Goal: Transaction & Acquisition: Book appointment/travel/reservation

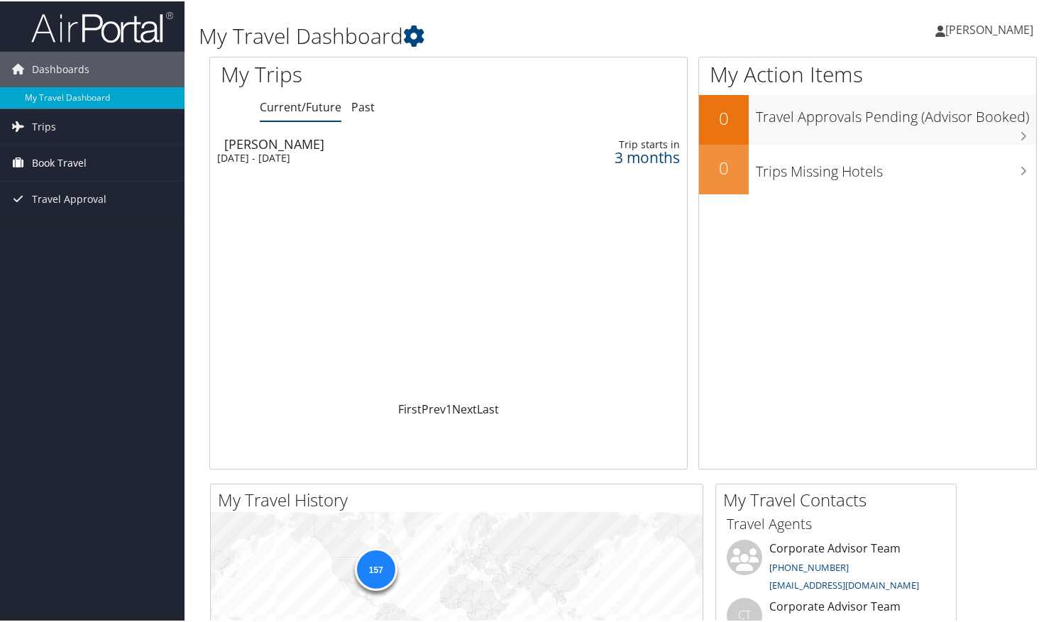
click at [88, 166] on link "Book Travel" at bounding box center [92, 161] width 184 height 35
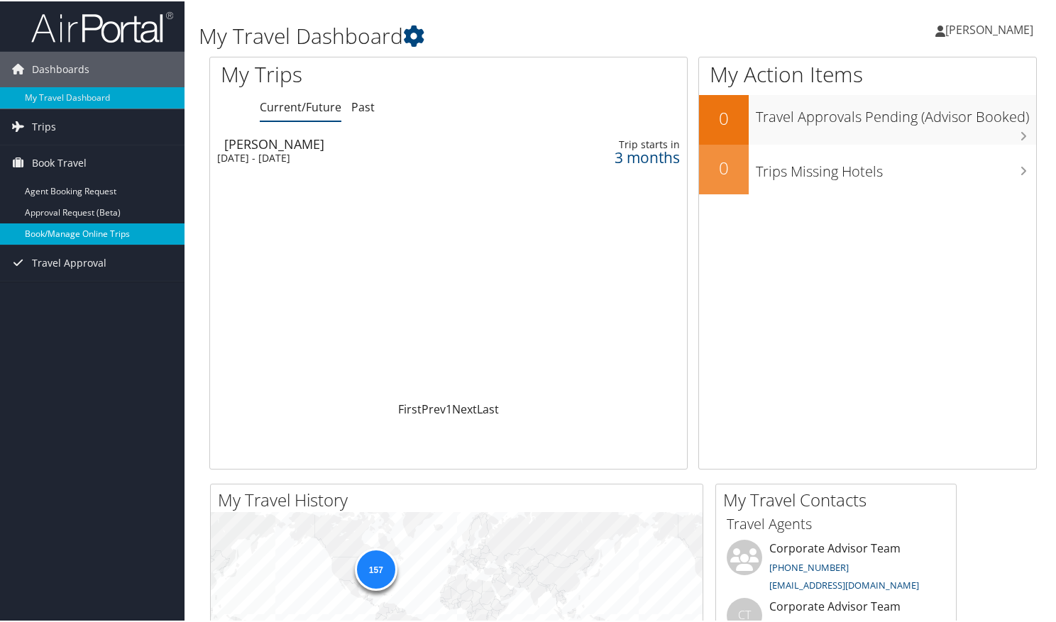
click at [104, 237] on link "Book/Manage Online Trips" at bounding box center [92, 232] width 184 height 21
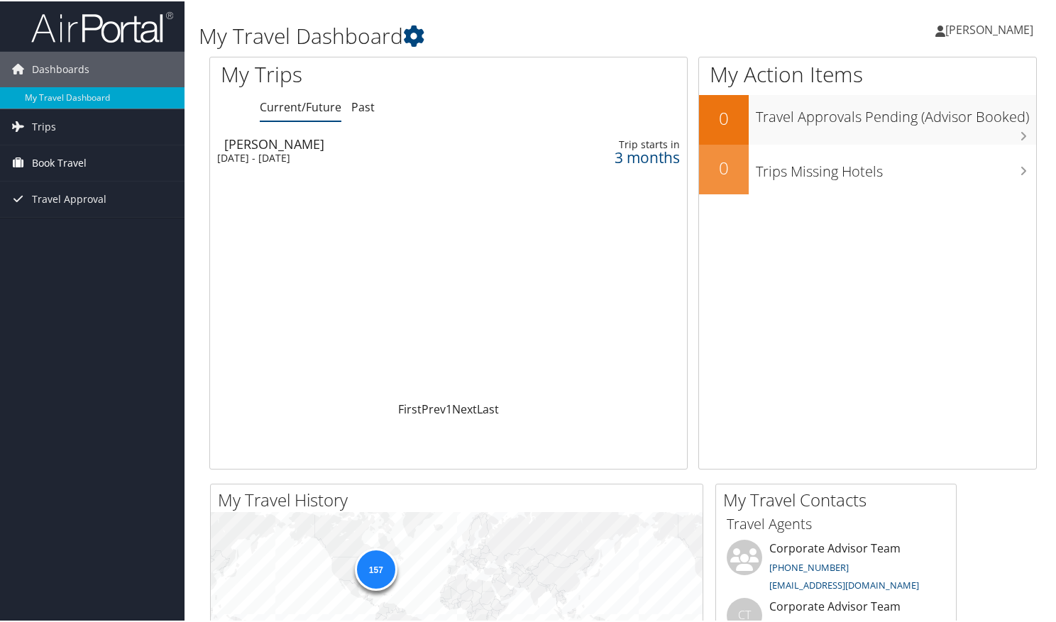
click at [68, 162] on span "Book Travel" at bounding box center [59, 161] width 55 height 35
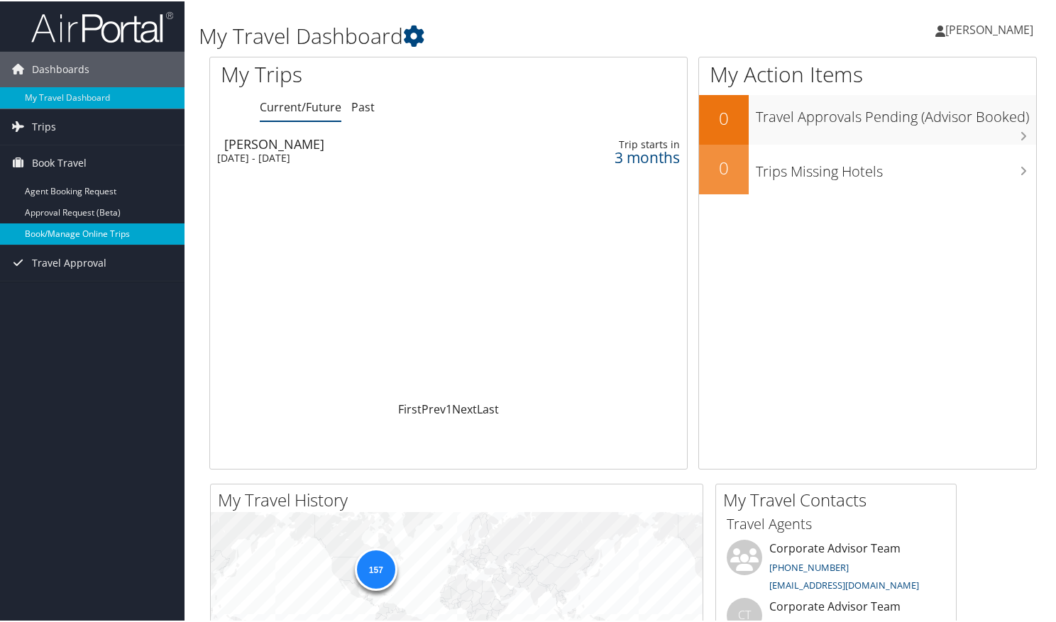
click at [53, 233] on link "Book/Manage Online Trips" at bounding box center [92, 232] width 184 height 21
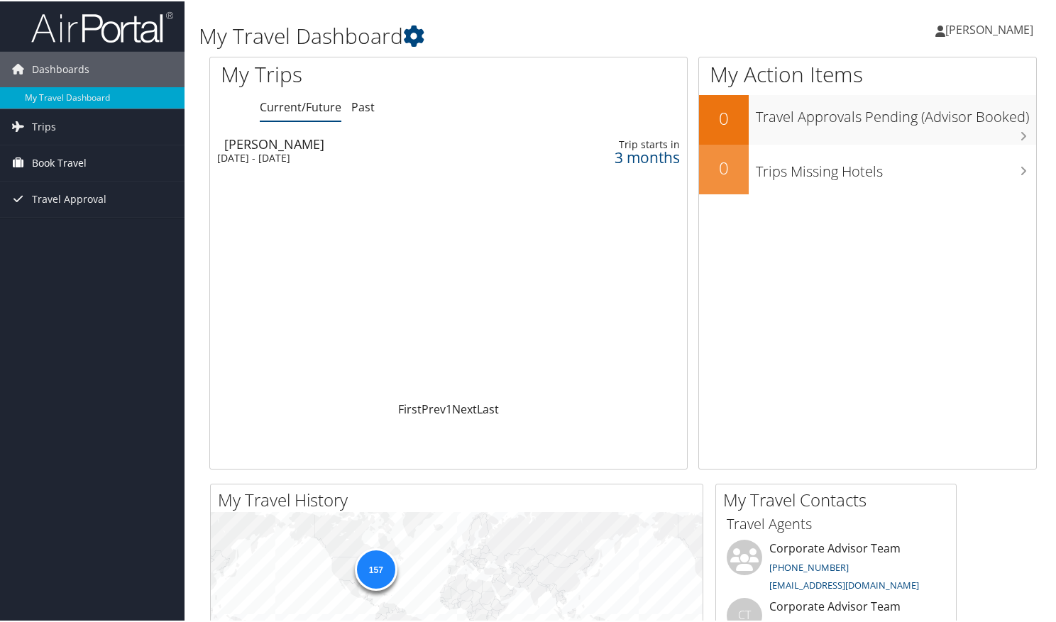
click at [141, 160] on link "Book Travel" at bounding box center [92, 161] width 184 height 35
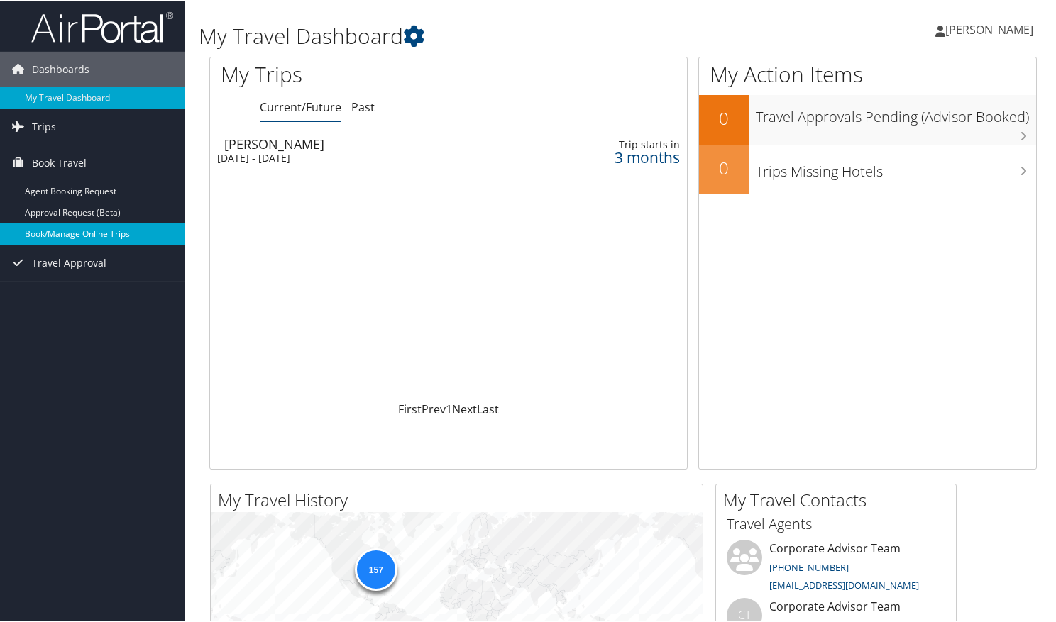
click at [84, 241] on link "Book/Manage Online Trips" at bounding box center [92, 232] width 184 height 21
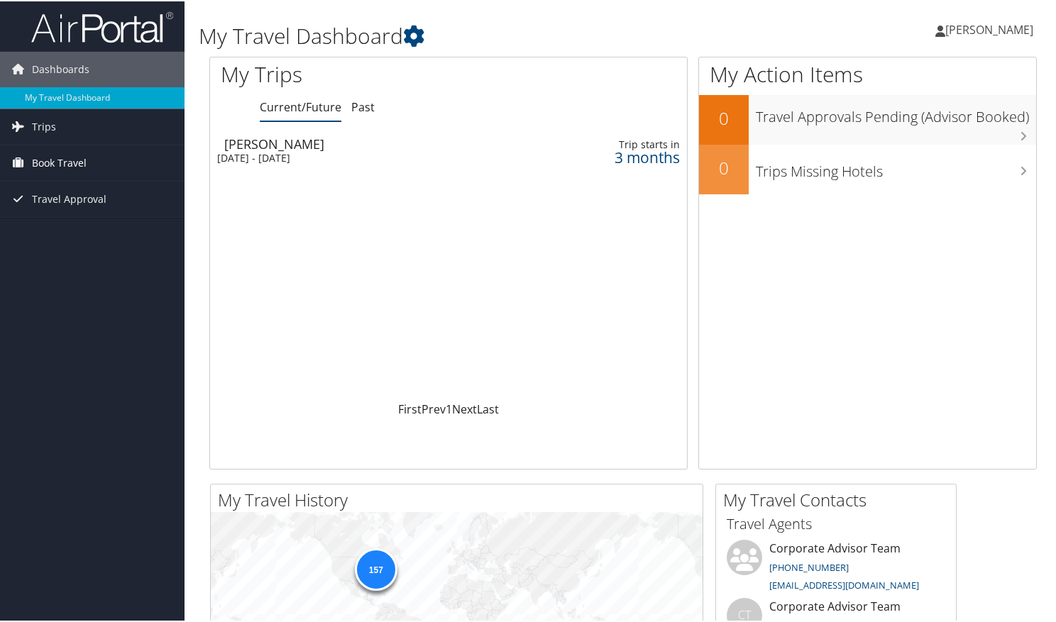
click at [53, 160] on span "Book Travel" at bounding box center [59, 161] width 55 height 35
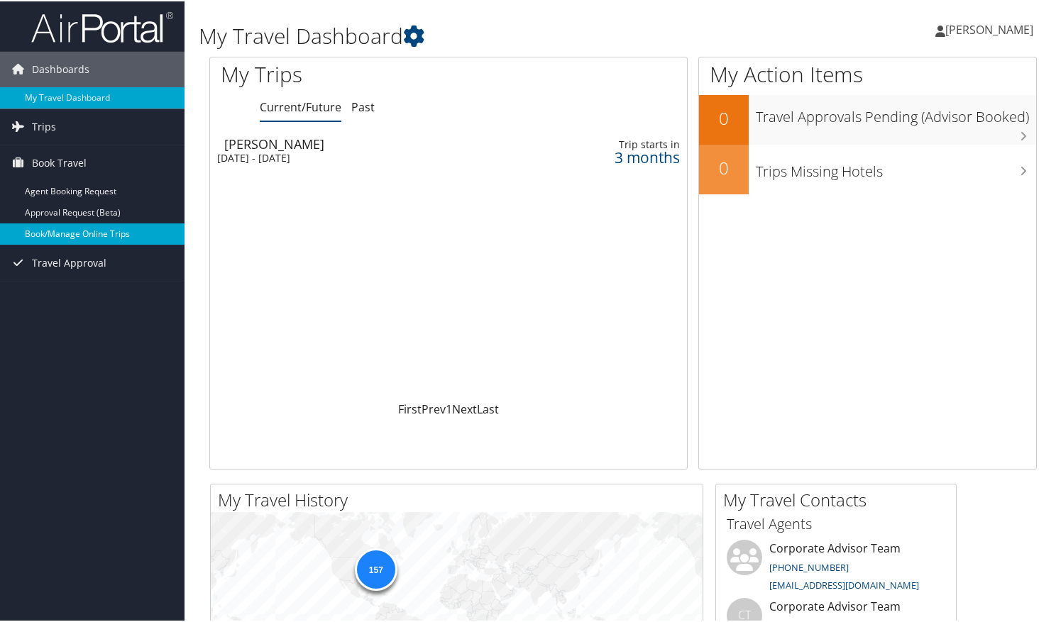
click at [54, 223] on link "Book/Manage Online Trips" at bounding box center [92, 232] width 184 height 21
